Goal: Register for event/course

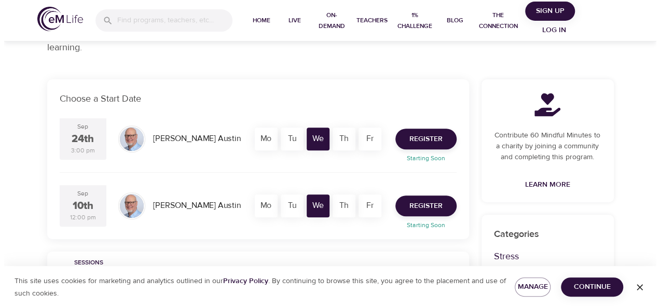
scroll to position [165, 0]
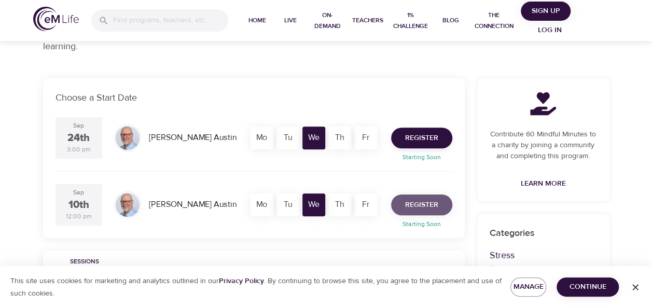
click at [432, 205] on span "Register" at bounding box center [421, 205] width 33 height 13
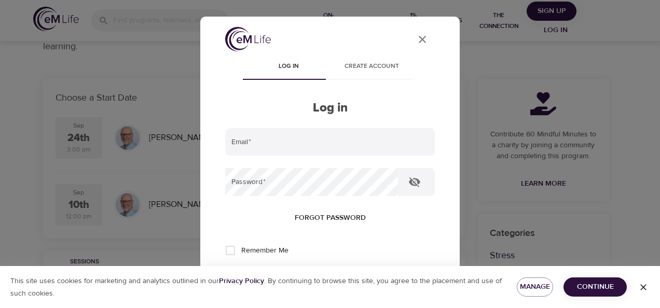
type input "[PERSON_NAME][EMAIL_ADDRESS][DOMAIN_NAME]"
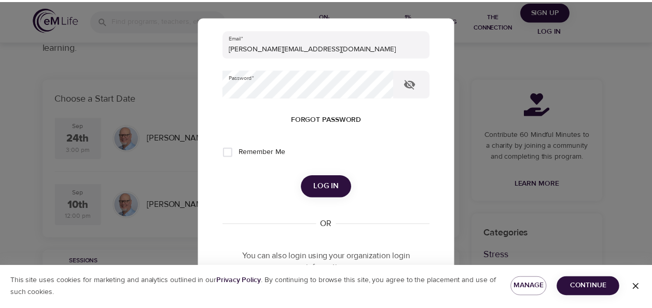
scroll to position [103, 0]
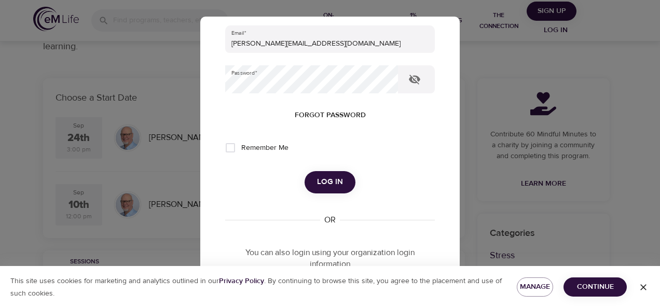
click at [233, 148] on input "Remember Me" at bounding box center [230, 148] width 22 height 22
checkbox input "true"
click at [339, 180] on button "Log in" at bounding box center [329, 182] width 51 height 22
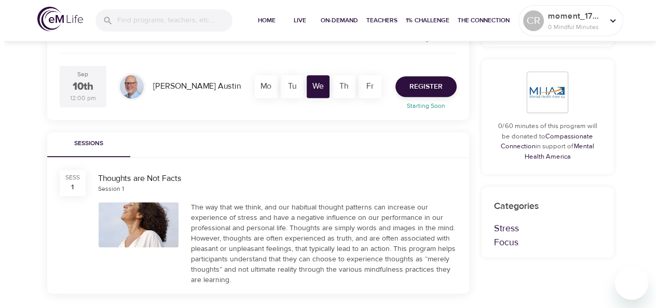
scroll to position [288, 0]
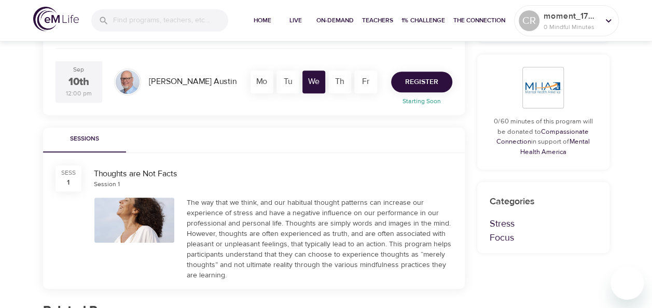
click at [413, 81] on span "Register" at bounding box center [421, 82] width 33 height 13
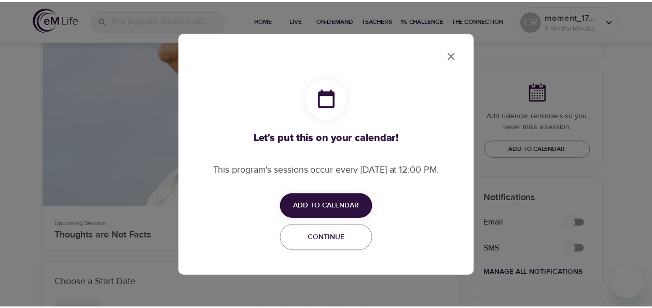
scroll to position [595, 0]
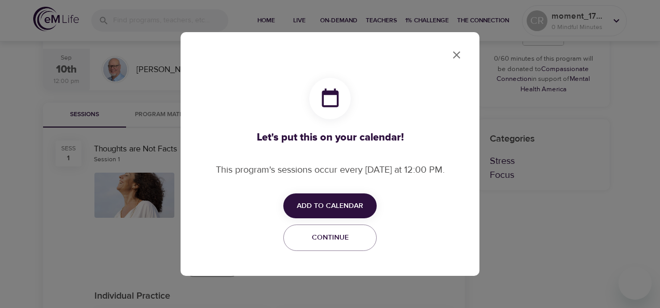
checkbox input "true"
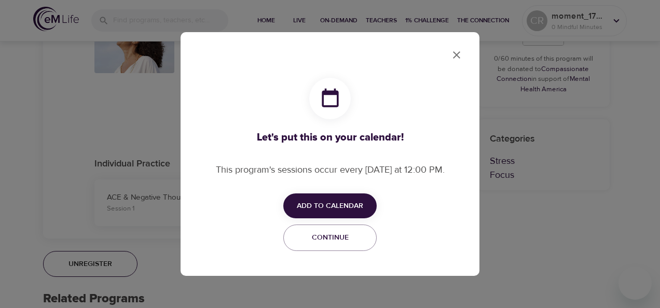
click at [325, 205] on span "Add to Calendar" at bounding box center [330, 206] width 66 height 13
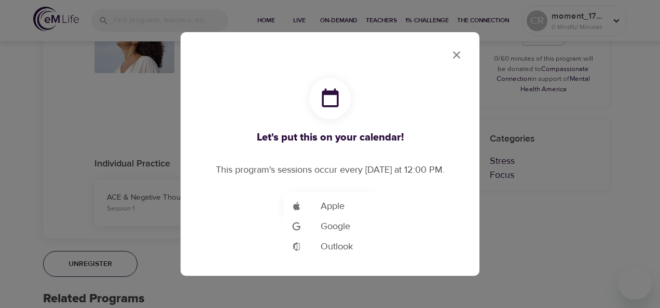
click at [335, 246] on span "Outlook" at bounding box center [337, 247] width 32 height 14
click at [307, 95] on div at bounding box center [330, 154] width 660 height 308
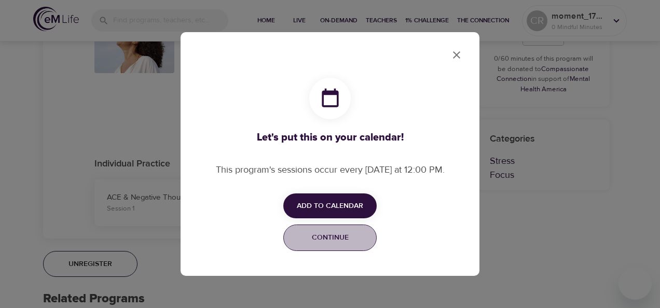
click at [343, 241] on span "Continue" at bounding box center [330, 237] width 80 height 13
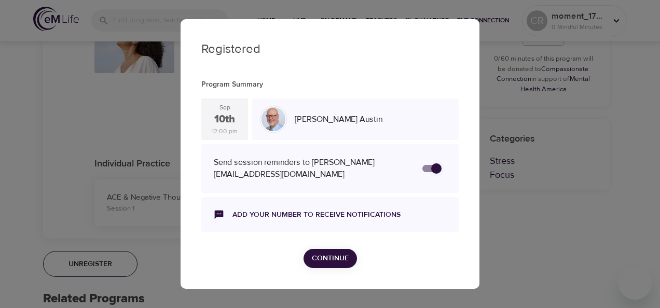
click at [334, 257] on span "Continue" at bounding box center [330, 258] width 37 height 13
